Goal: Navigation & Orientation: Find specific page/section

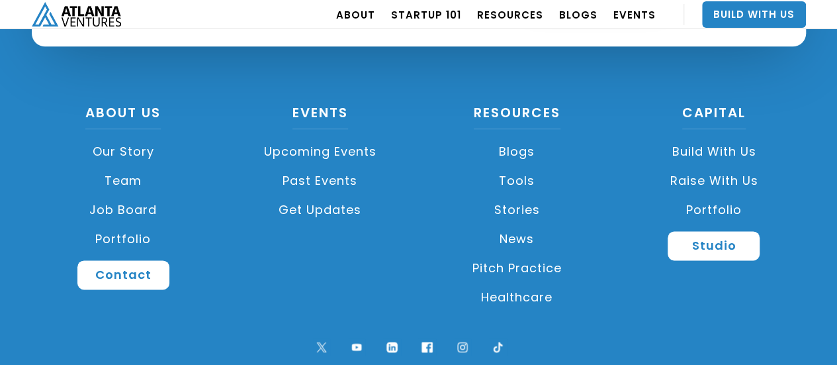
scroll to position [3259, 0]
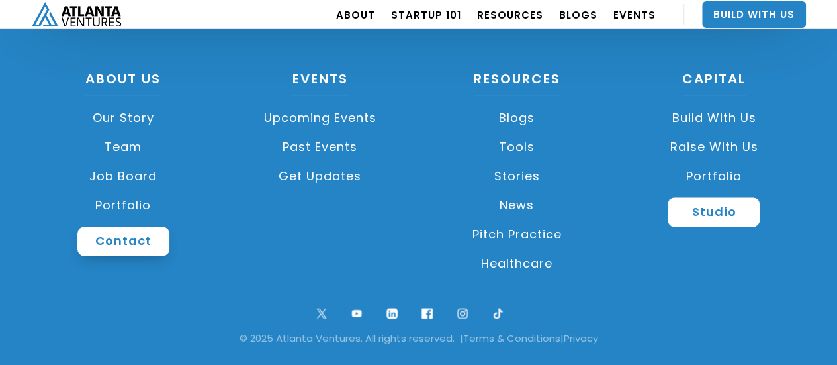
click at [131, 236] on link "Contact" at bounding box center [123, 240] width 92 height 29
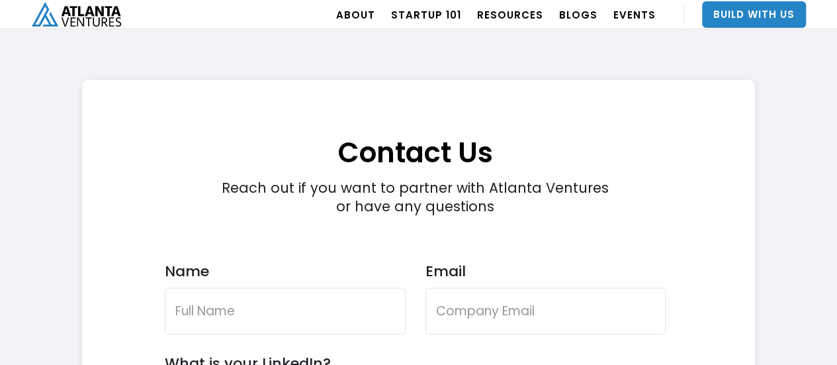
scroll to position [3683, 0]
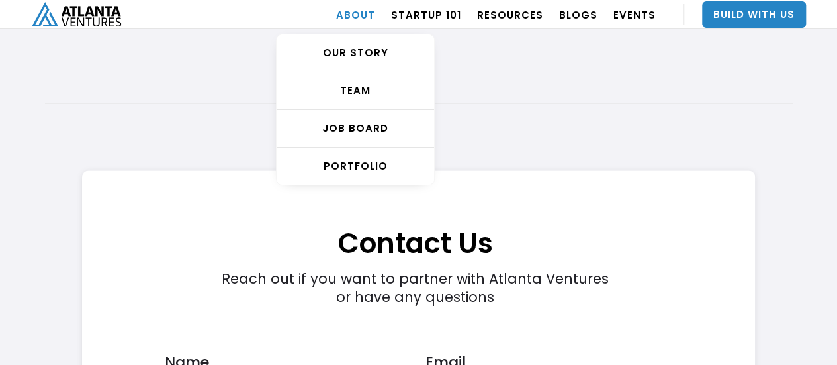
click at [352, 1] on link "ABOUT" at bounding box center [355, 14] width 39 height 37
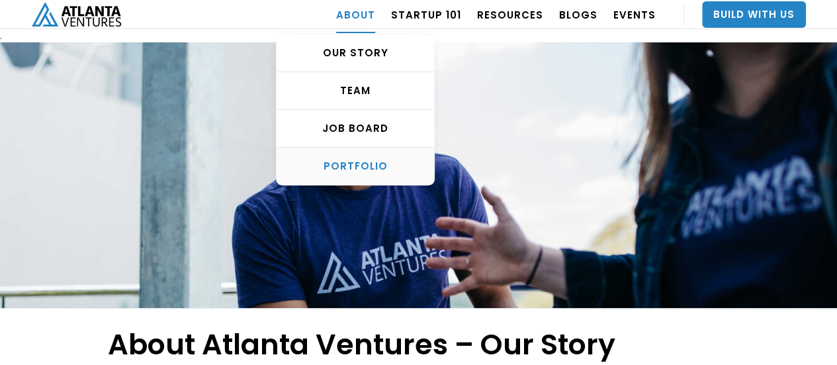
click at [376, 163] on div "PORTFOLIO" at bounding box center [355, 165] width 157 height 13
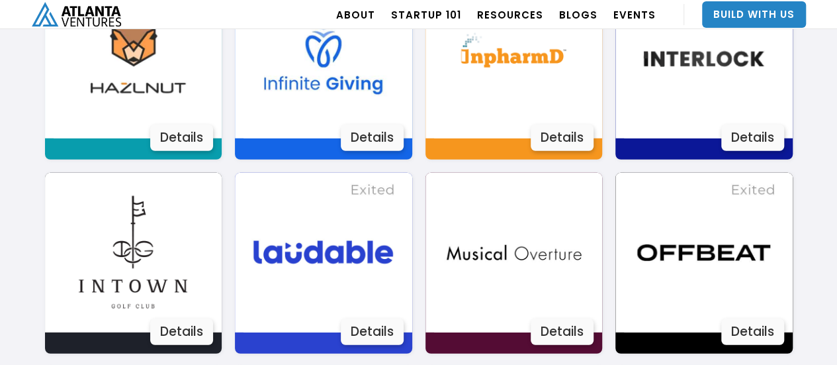
scroll to position [1783, 0]
